Goal: Obtain resource: Download file/media

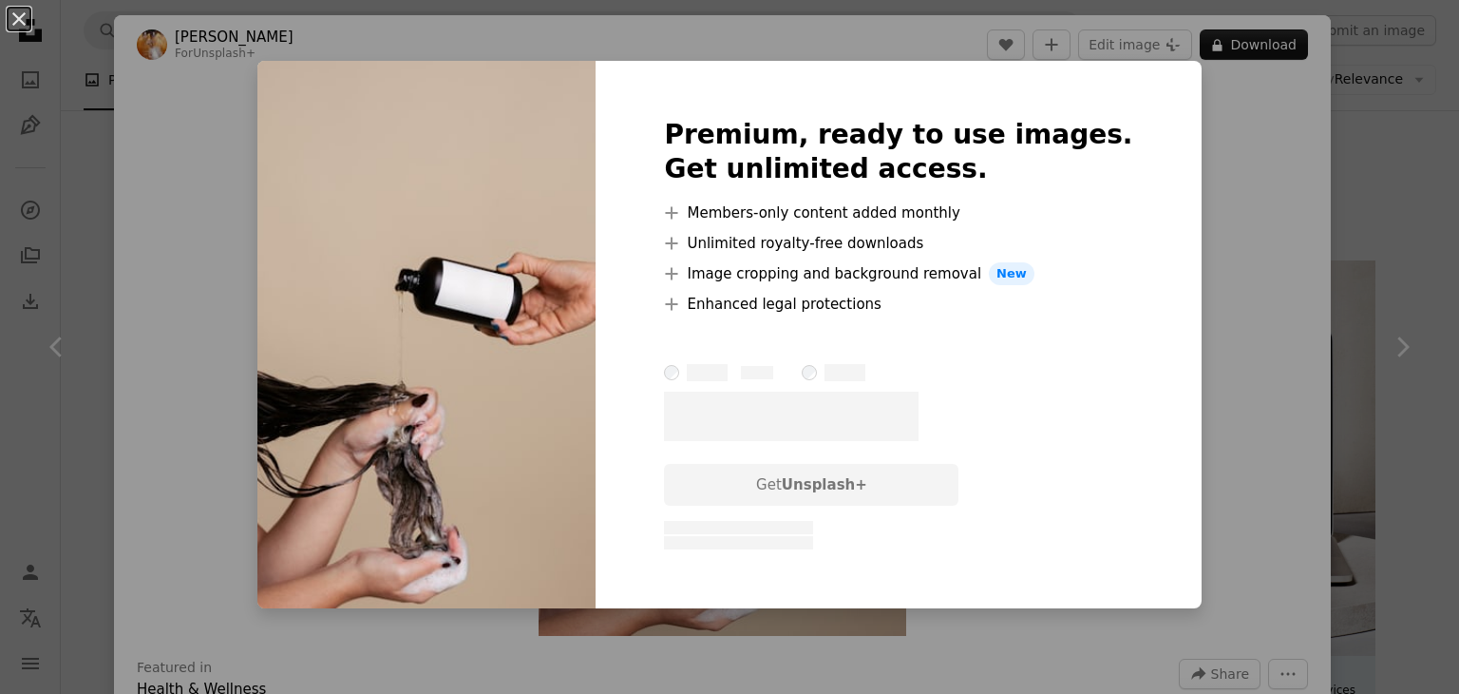
scroll to position [5373, 0]
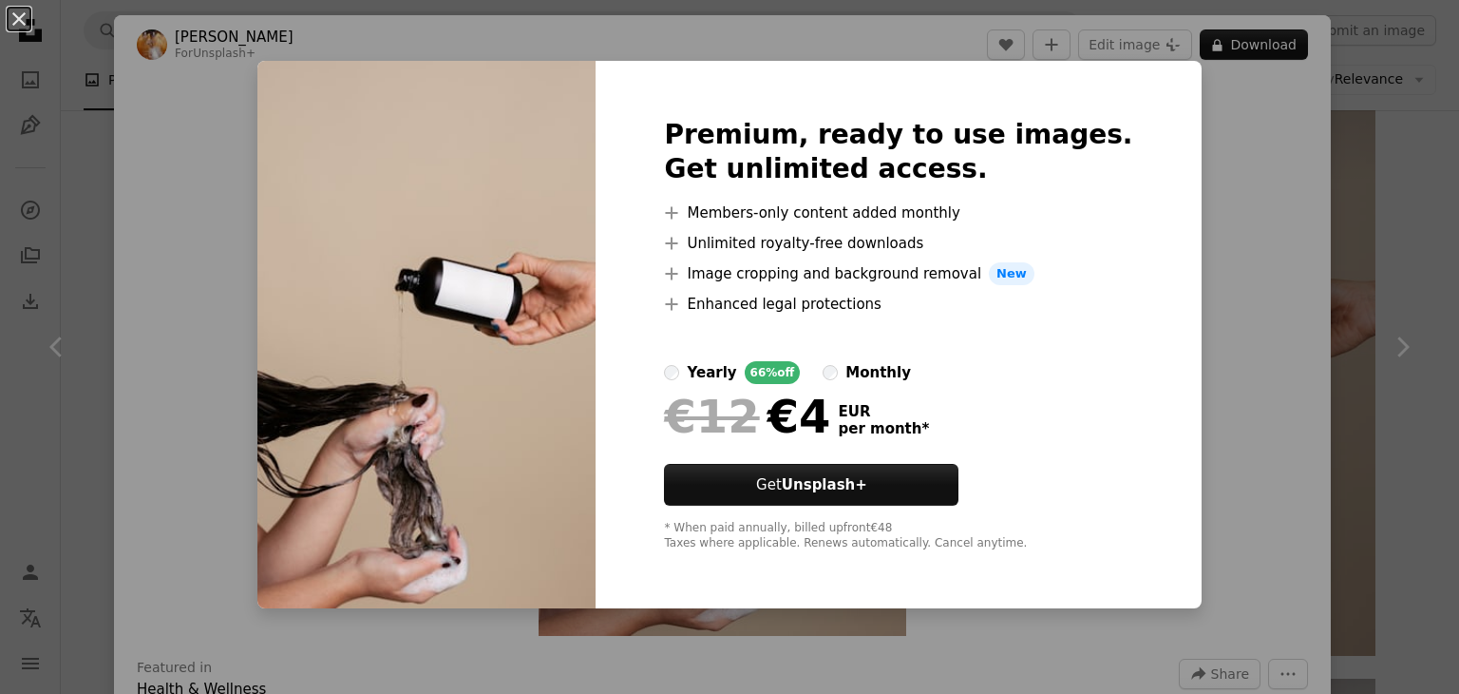
click at [1226, 129] on div "An X shape Premium, ready to use images. Get unlimited access. A plus sign Memb…" at bounding box center [729, 347] width 1459 height 694
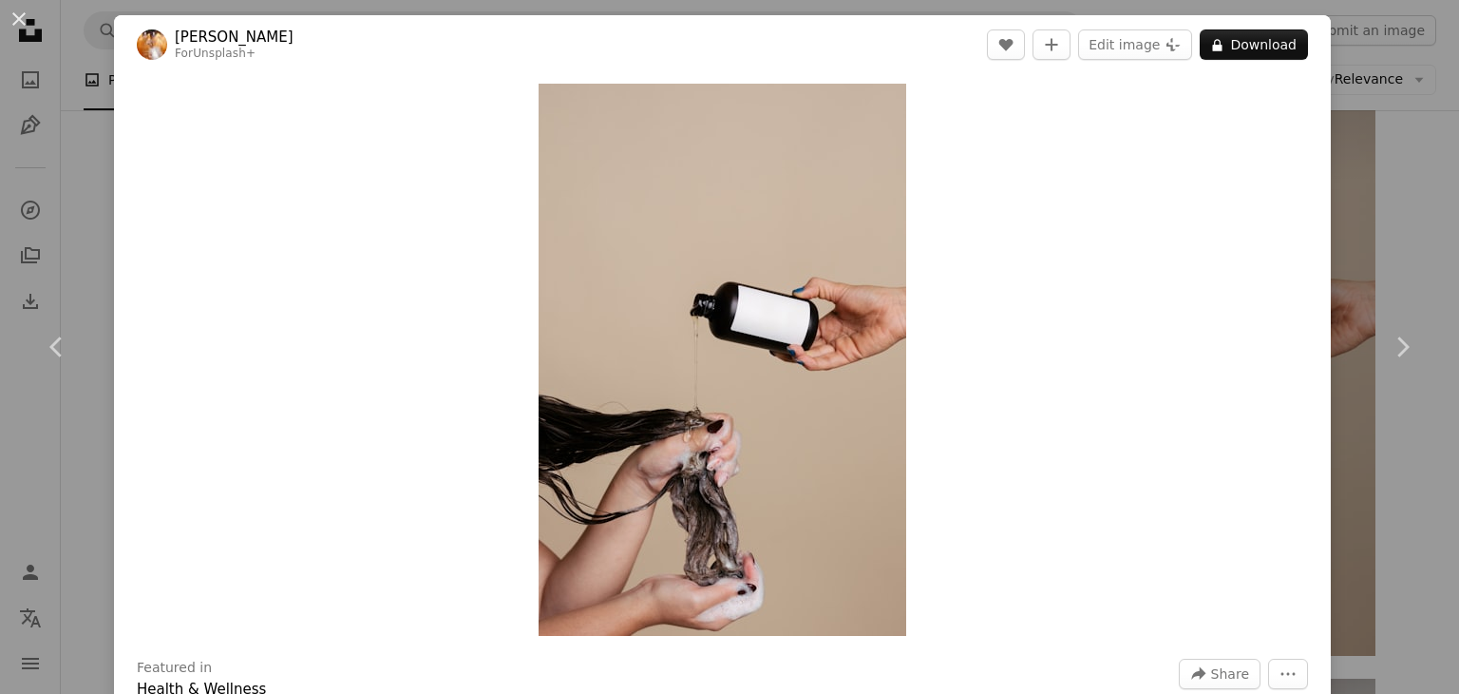
click at [1392, 168] on div "An X shape Chevron left Chevron right [PERSON_NAME] For Unsplash+ A heart A plu…" at bounding box center [729, 347] width 1459 height 694
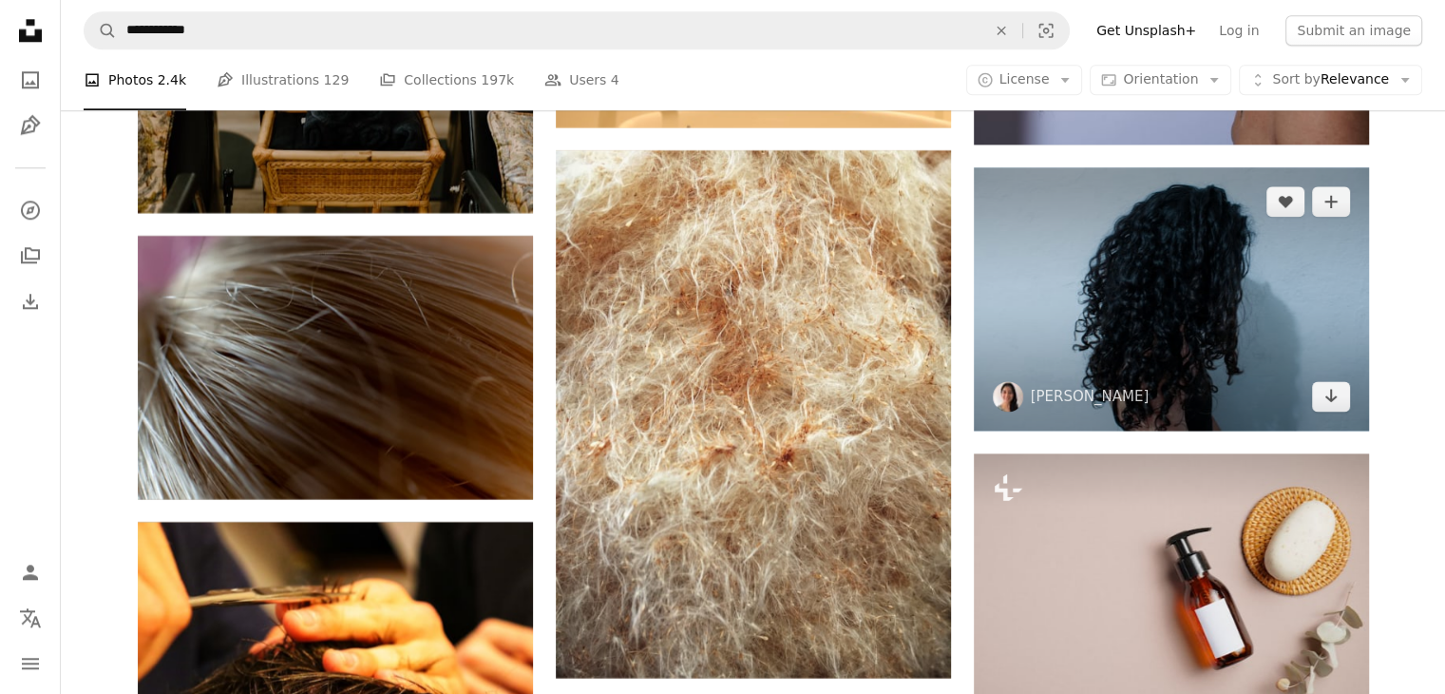
scroll to position [9459, 0]
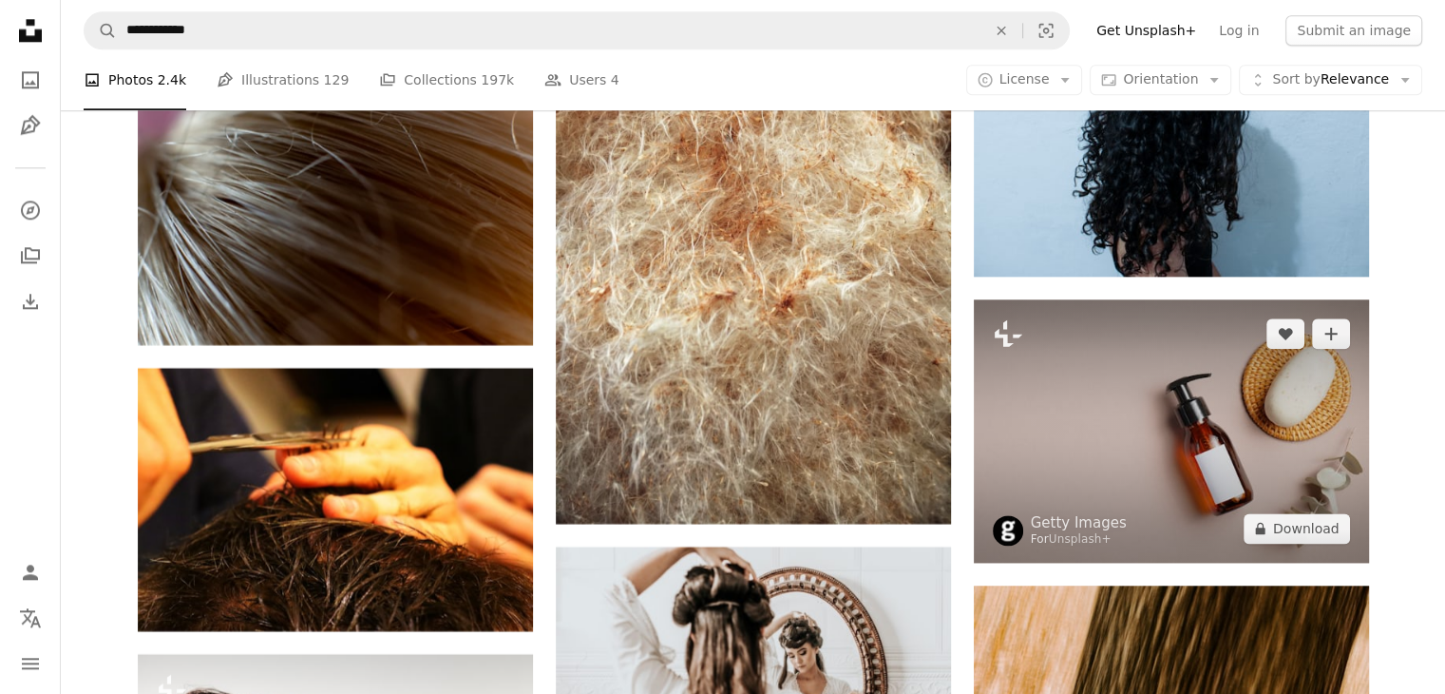
click at [1278, 413] on img at bounding box center [1171, 430] width 395 height 263
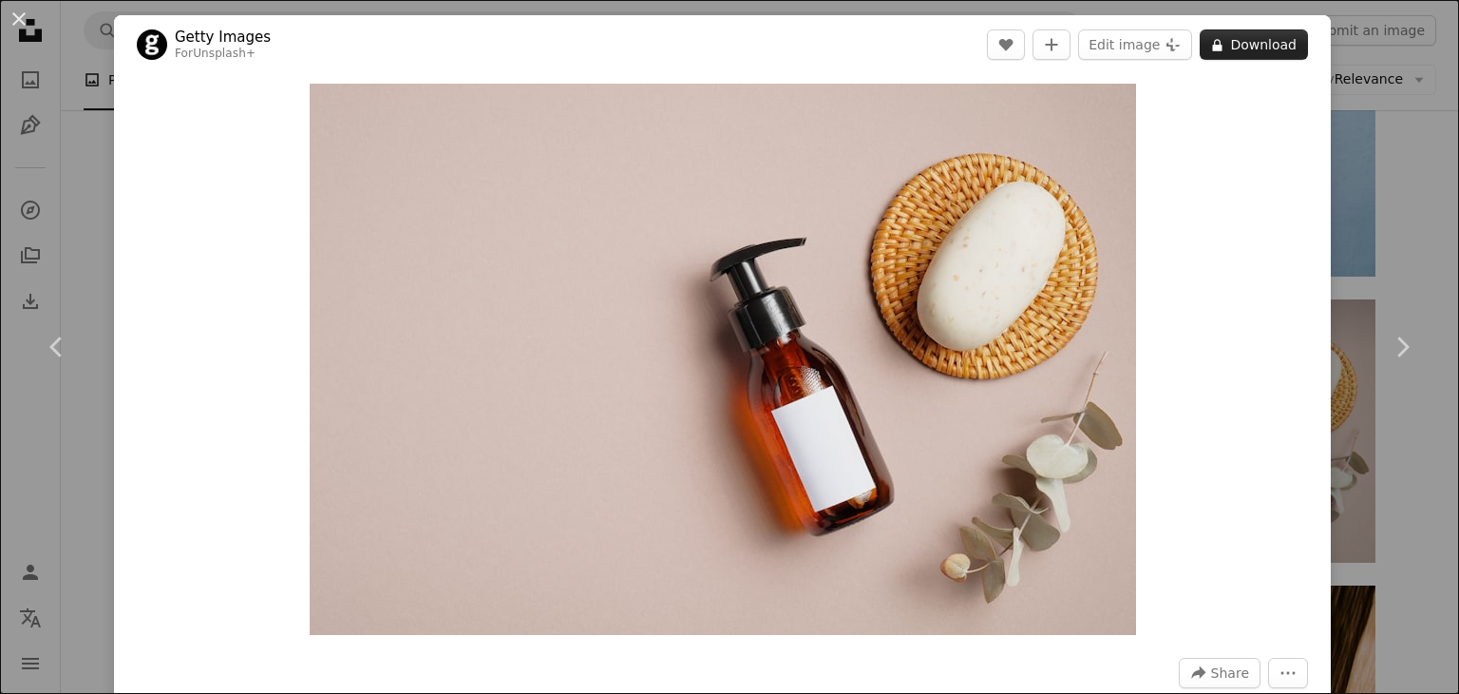
click at [1242, 49] on button "A lock Download" at bounding box center [1254, 44] width 108 height 30
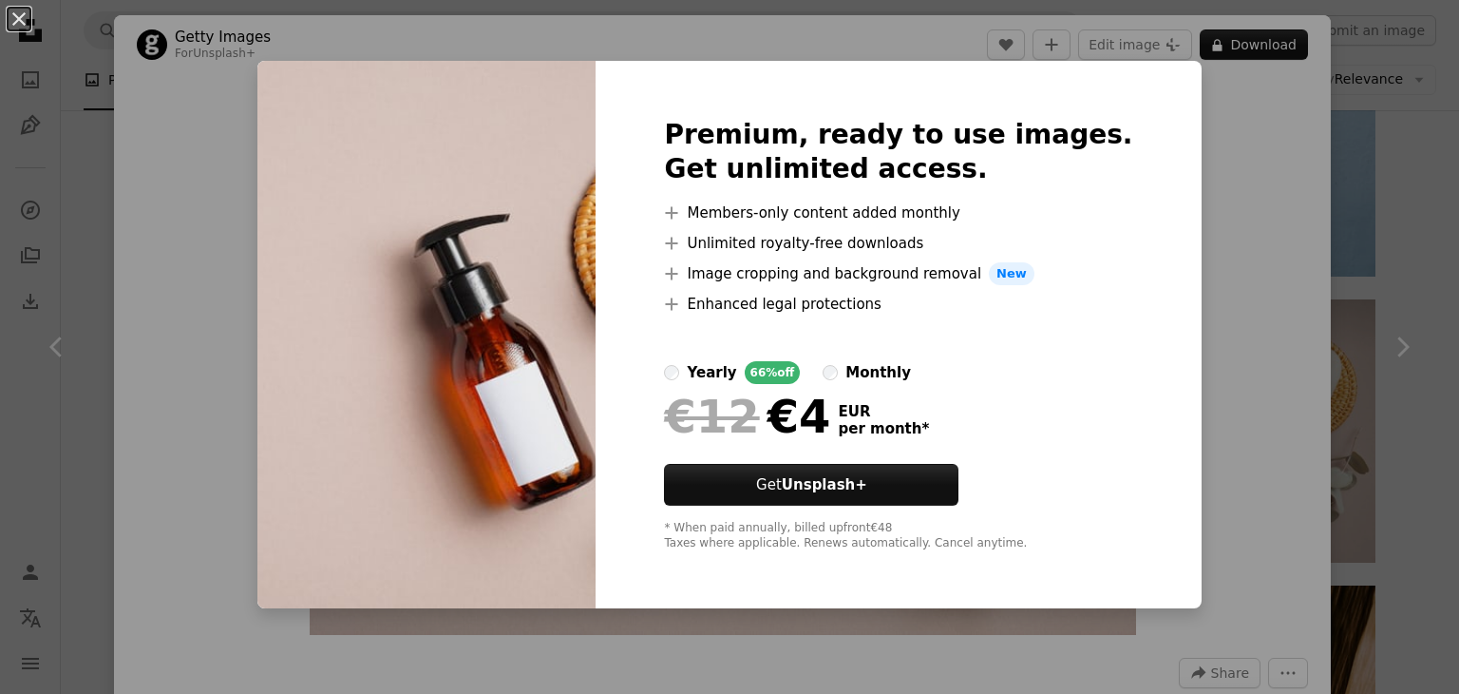
click at [1290, 323] on div "An X shape Premium, ready to use images. Get unlimited access. A plus sign Memb…" at bounding box center [729, 347] width 1459 height 694
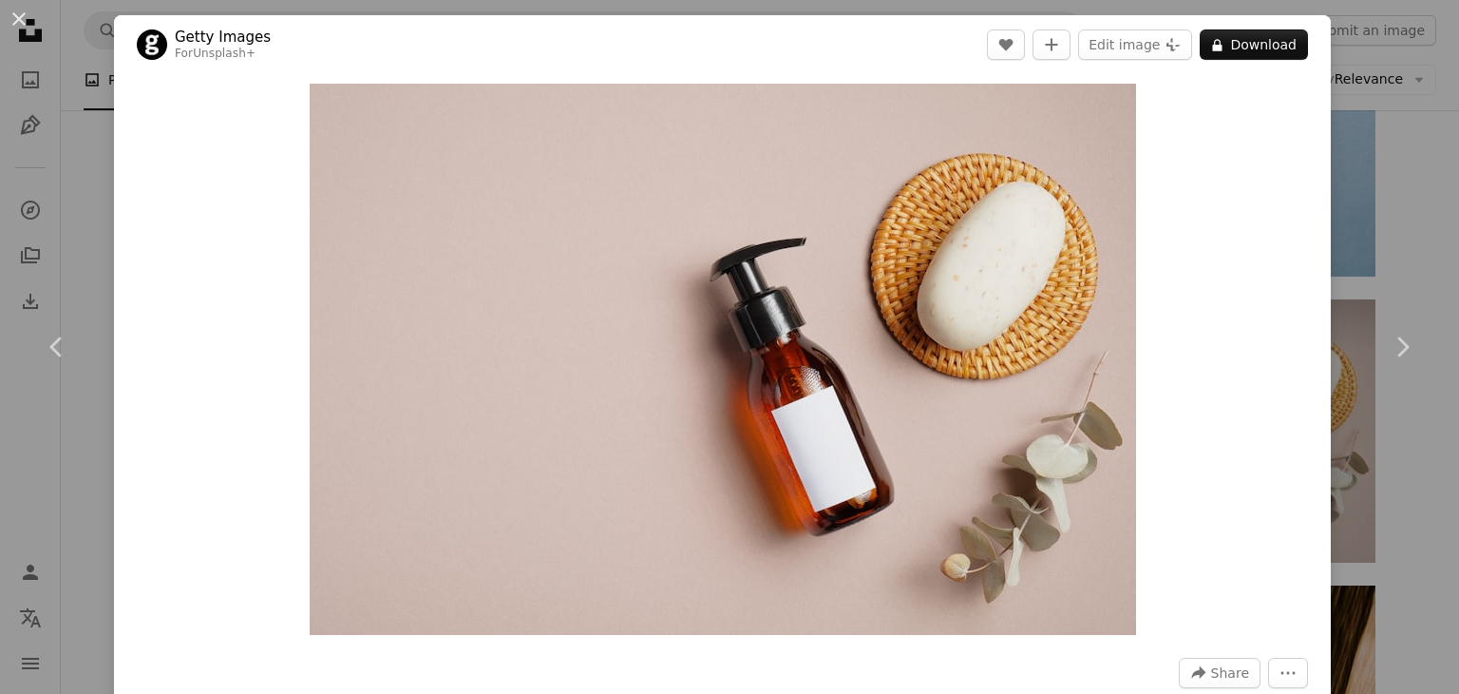
click at [1411, 131] on div "An X shape Chevron left Chevron right Getty Images For Unsplash+ A heart A plus…" at bounding box center [729, 347] width 1459 height 694
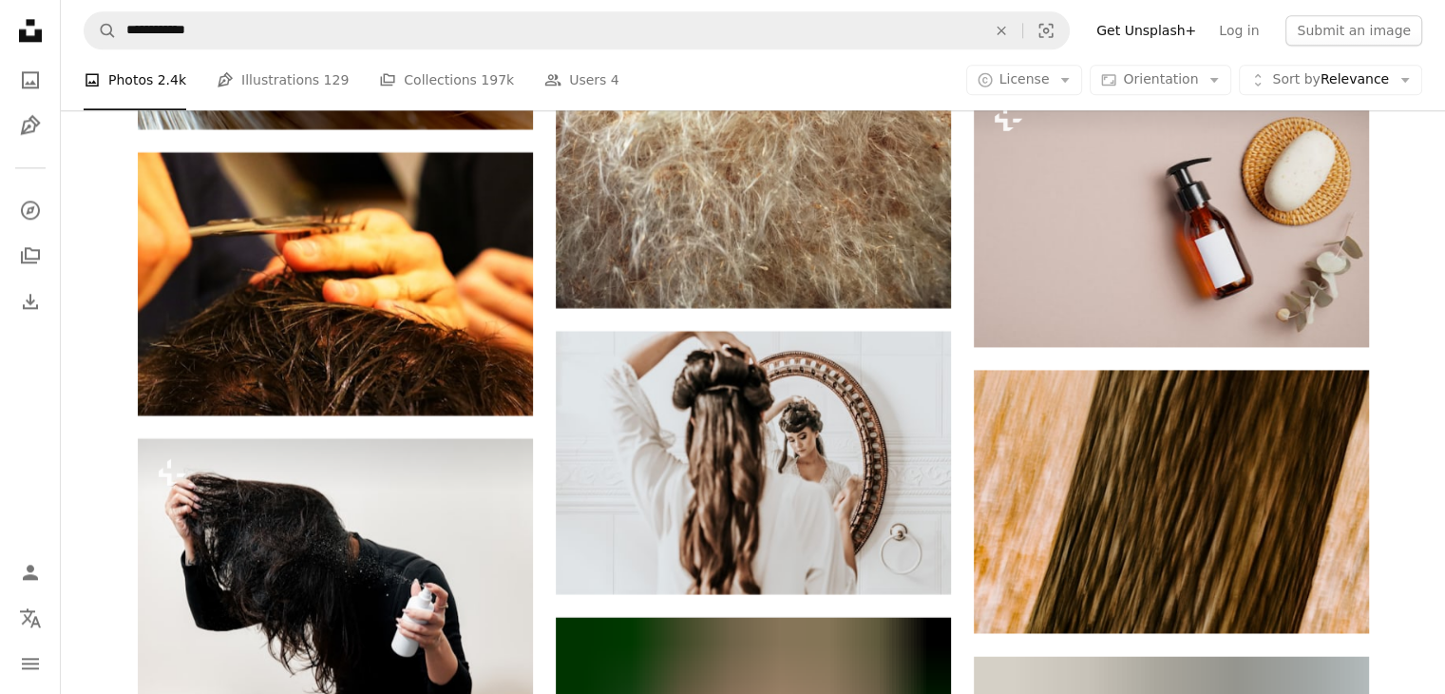
scroll to position [9839, 0]
